Goal: Task Accomplishment & Management: Manage account settings

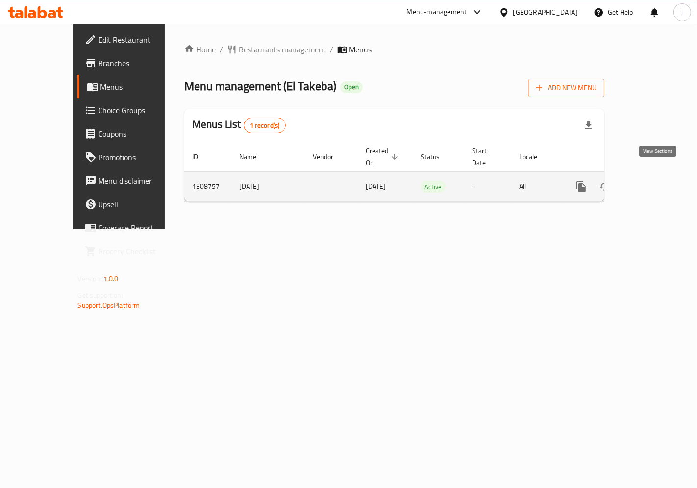
click at [658, 181] on icon "enhanced table" at bounding box center [652, 187] width 12 height 12
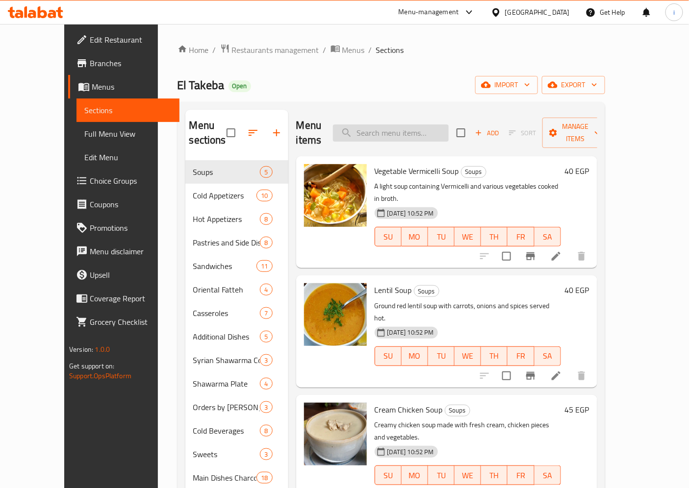
click at [364, 125] on input "search" at bounding box center [391, 133] width 116 height 17
paste input "Cucumber Yogurt Salad Dish"
type input "Cucumber Yogurt Salad Dish"
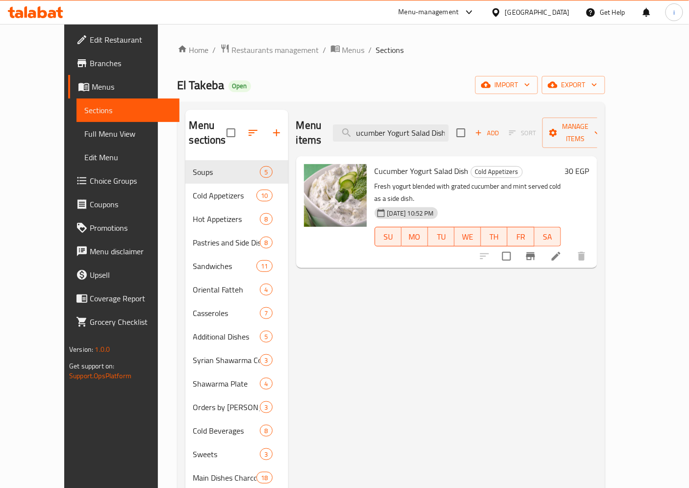
click at [562, 251] on icon at bounding box center [556, 257] width 12 height 12
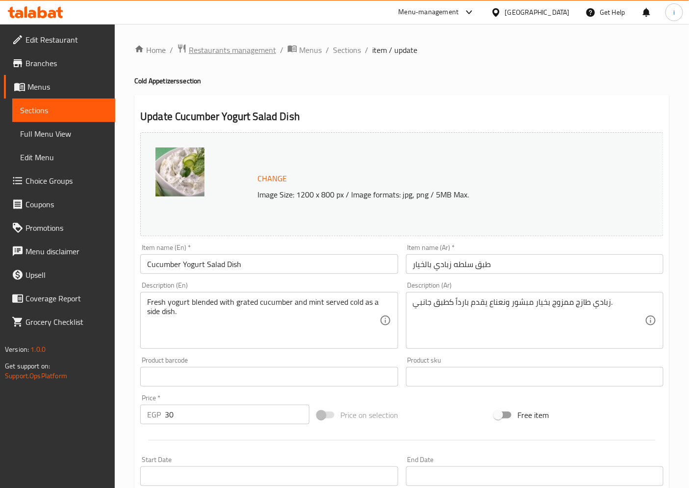
click at [217, 46] on span "Restaurants management" at bounding box center [232, 50] width 87 height 12
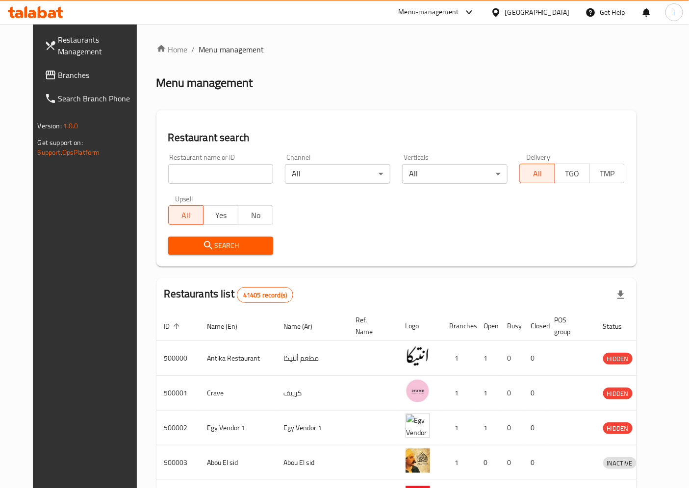
click at [58, 76] on span "Branches" at bounding box center [99, 75] width 82 height 12
